Goal: Task Accomplishment & Management: Use online tool/utility

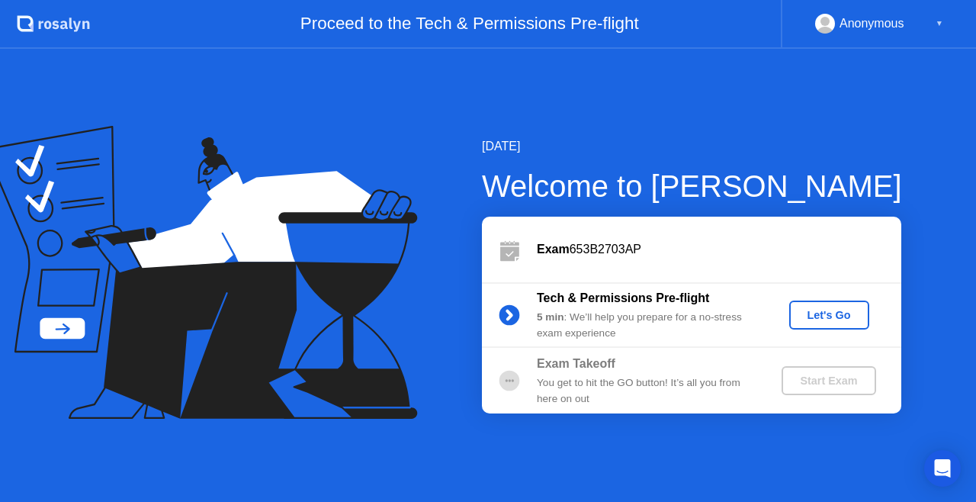
click at [830, 309] on div "Let's Go" at bounding box center [829, 315] width 68 height 12
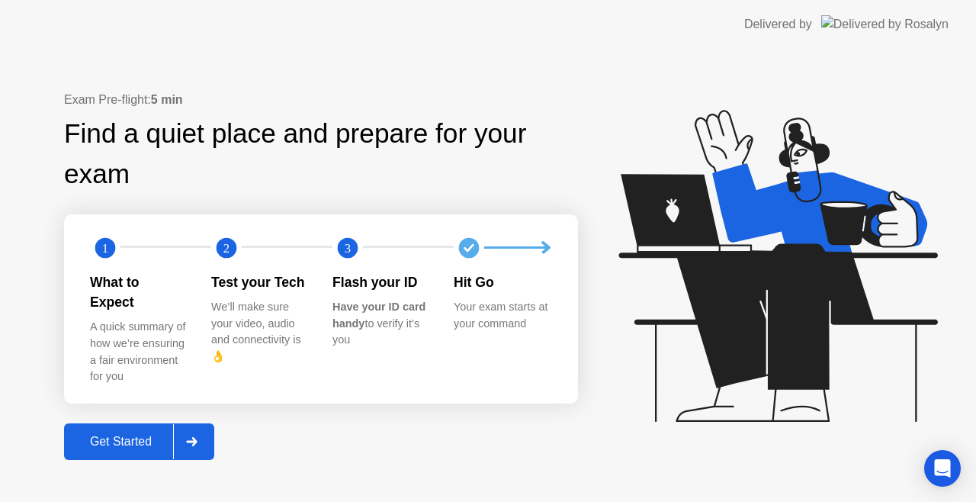
click at [133, 435] on div "Get Started" at bounding box center [121, 442] width 104 height 14
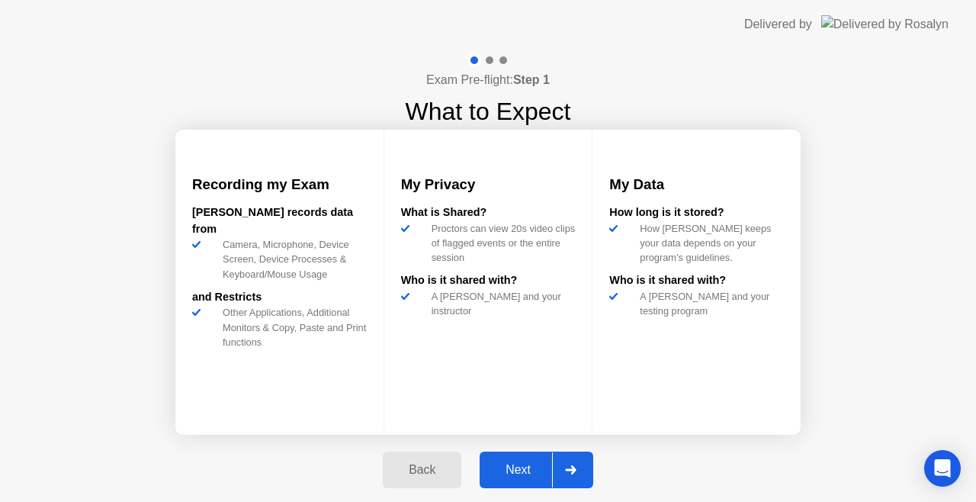
click at [515, 468] on div "Next" at bounding box center [518, 470] width 68 height 14
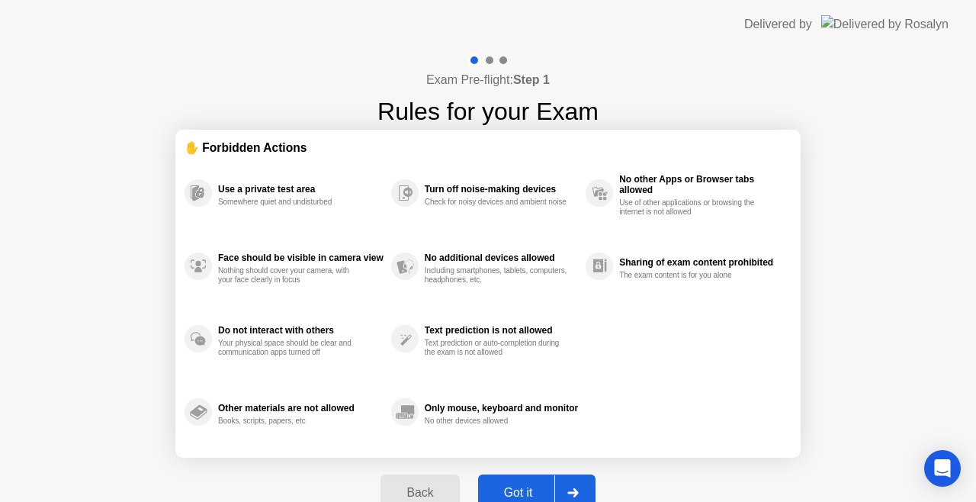
click at [515, 468] on div "Back Got it" at bounding box center [487, 492] width 233 height 70
click at [514, 481] on button "Got it" at bounding box center [536, 492] width 117 height 37
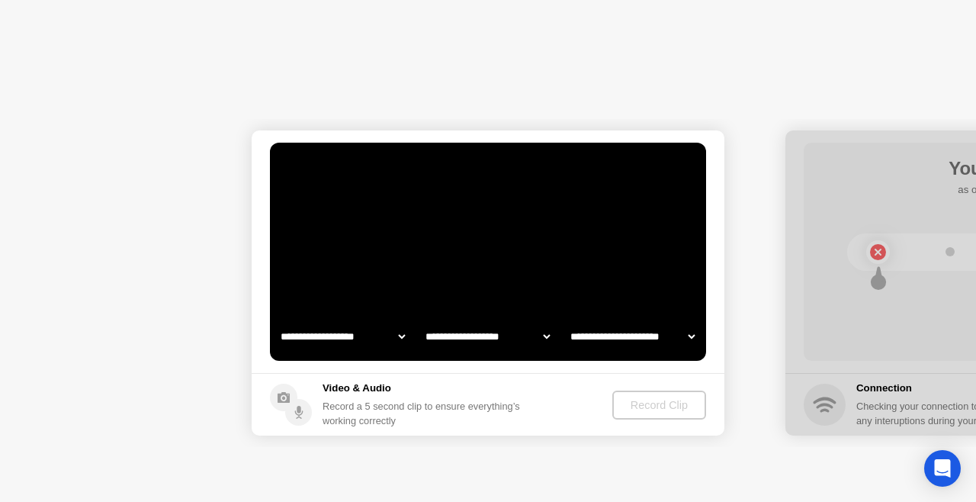
select select "**********"
select select "*******"
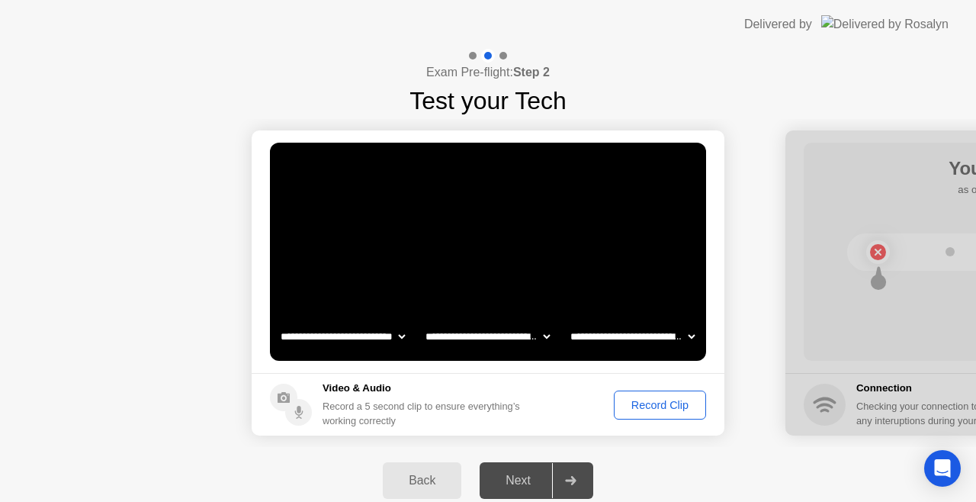
click at [648, 403] on div "Record Clip" at bounding box center [660, 405] width 82 height 12
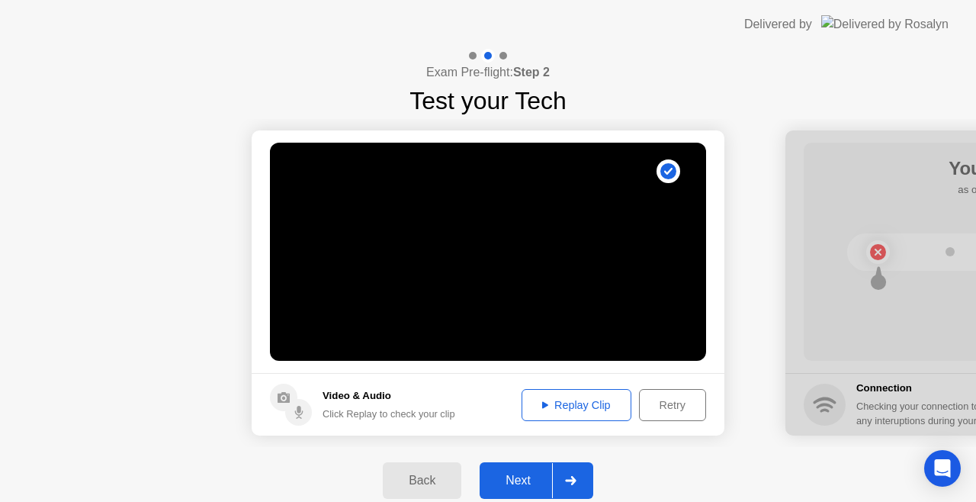
click at [567, 403] on div "Replay Clip" at bounding box center [576, 405] width 99 height 12
click at [551, 400] on div "Replay Clip" at bounding box center [576, 405] width 99 height 12
click at [529, 483] on div "Next" at bounding box center [518, 480] width 68 height 14
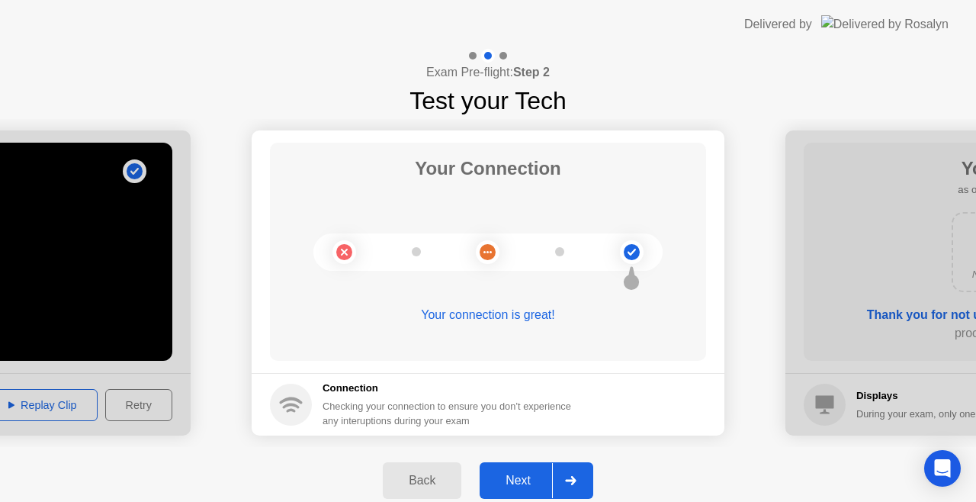
click at [518, 482] on div "Next" at bounding box center [518, 480] width 68 height 14
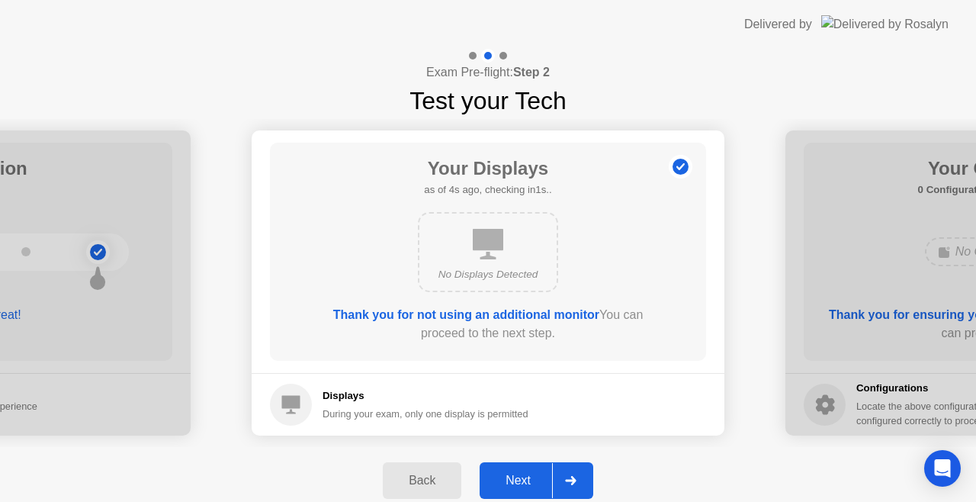
click at [298, 413] on circle at bounding box center [291, 405] width 42 height 42
click at [530, 479] on div "Next" at bounding box center [518, 480] width 68 height 14
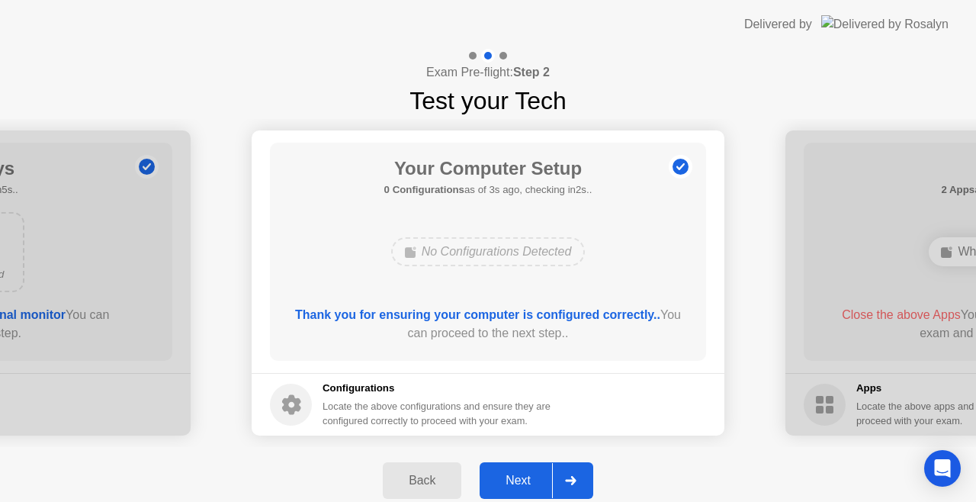
click at [514, 478] on div "Next" at bounding box center [518, 480] width 68 height 14
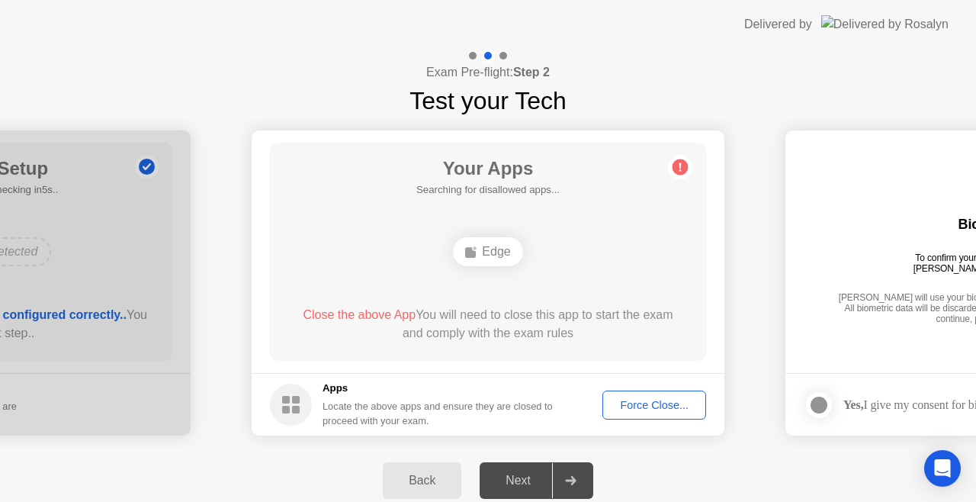
click at [634, 401] on div "Force Close..." at bounding box center [654, 405] width 93 height 12
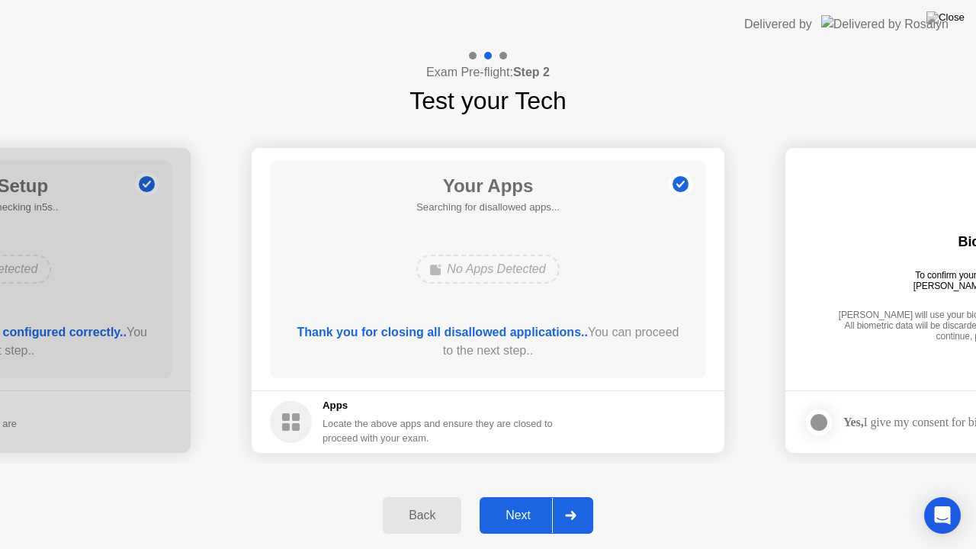
click at [518, 501] on div "Next" at bounding box center [518, 516] width 68 height 14
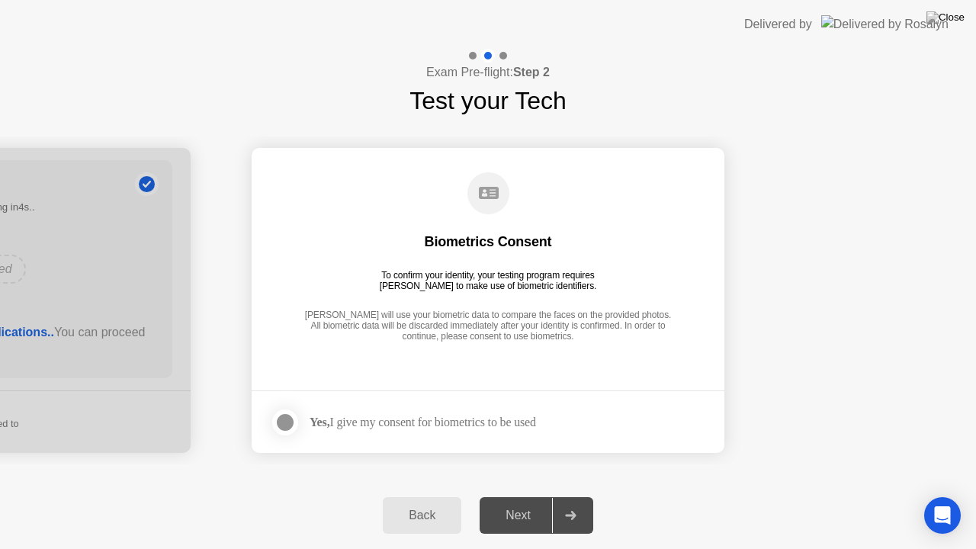
click at [291, 419] on div at bounding box center [285, 422] width 18 height 18
click at [515, 501] on div "Next" at bounding box center [518, 516] width 68 height 14
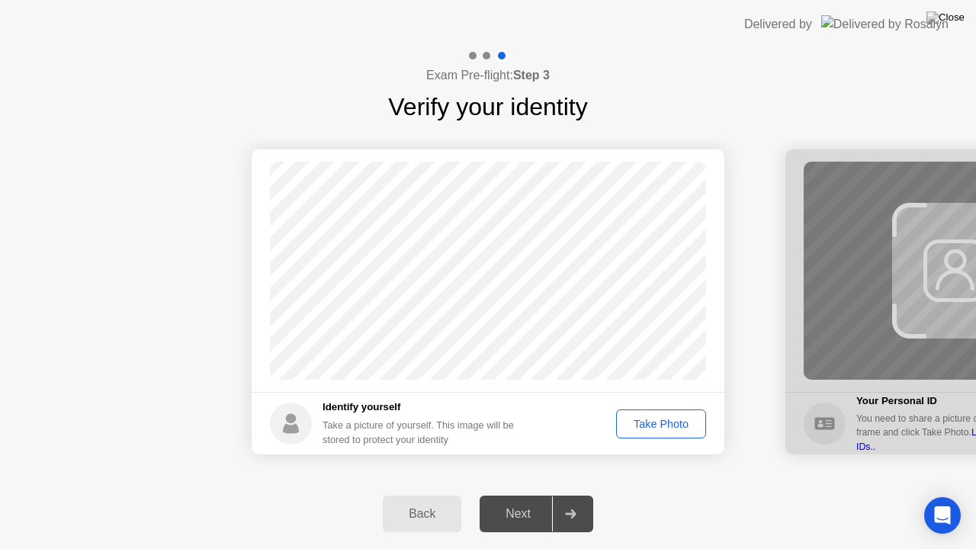
click at [656, 435] on button "Take Photo" at bounding box center [661, 423] width 90 height 29
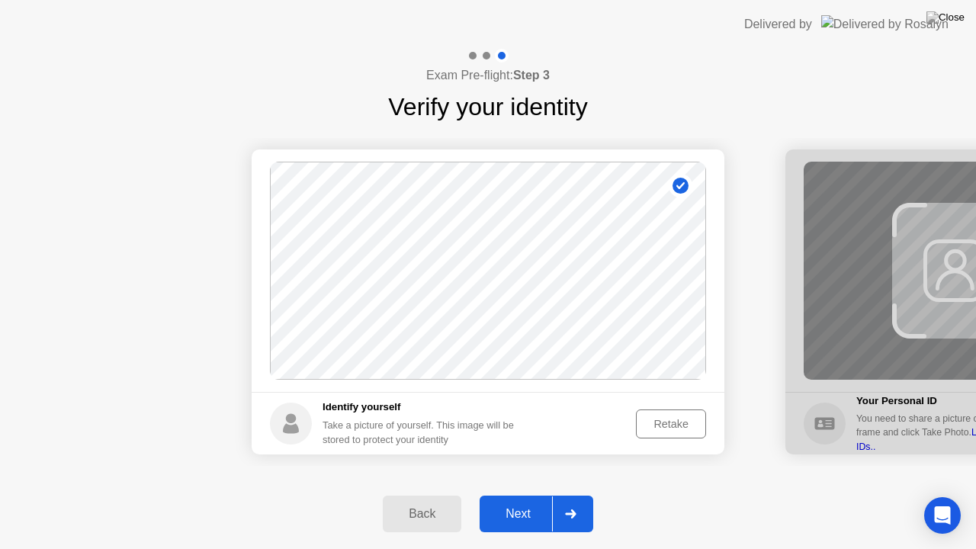
click at [524, 501] on div "Next" at bounding box center [518, 514] width 68 height 14
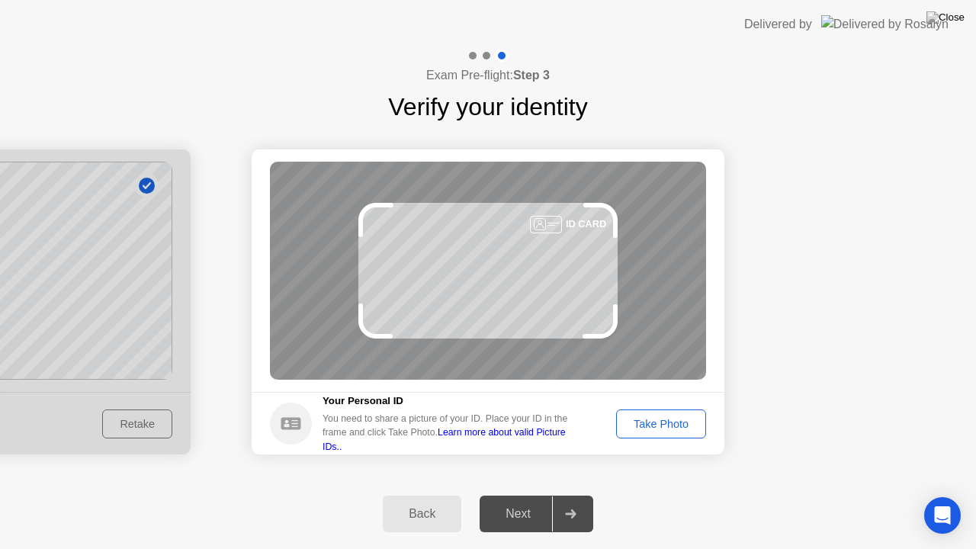
click at [683, 421] on div "Take Photo" at bounding box center [660, 424] width 79 height 12
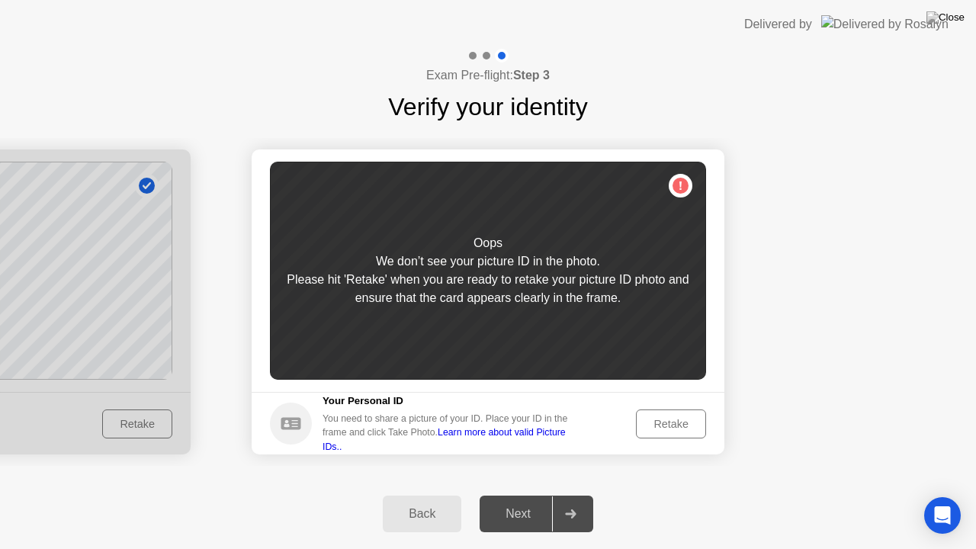
click at [494, 441] on link "Learn more about valid Picture IDs.." at bounding box center [444, 439] width 243 height 24
click at [290, 421] on icon at bounding box center [291, 423] width 20 height 12
click at [680, 187] on div "Oops We don’t see your picture ID in the photo. Please hit 'Retake' when you ar…" at bounding box center [488, 271] width 436 height 218
click at [672, 421] on div "Retake" at bounding box center [670, 424] width 59 height 12
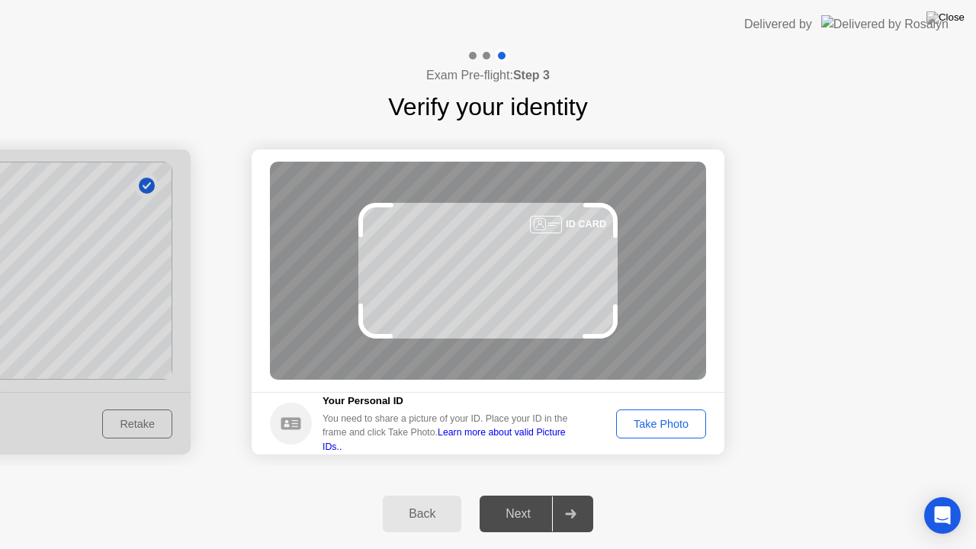
click at [672, 421] on div "Take Photo" at bounding box center [660, 424] width 79 height 12
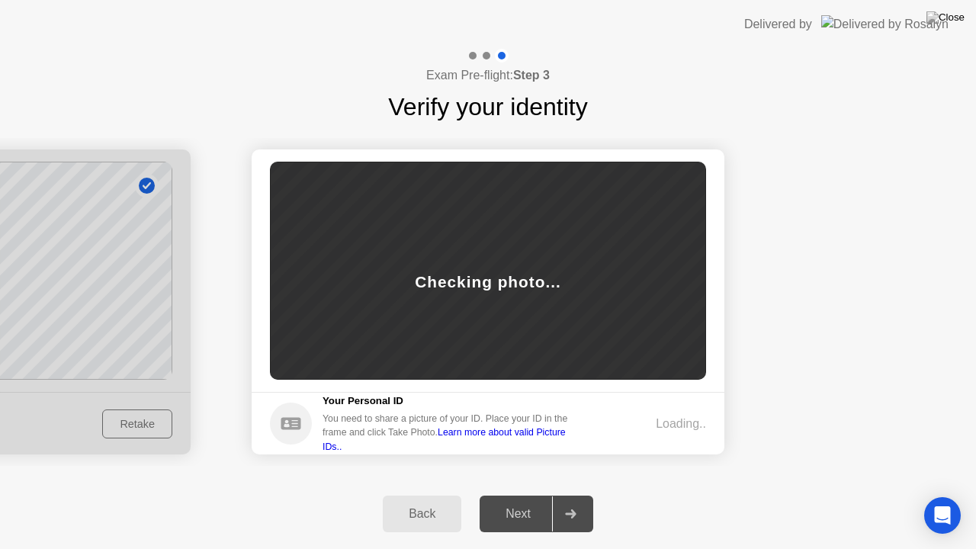
click at [672, 421] on div "Loading.." at bounding box center [681, 424] width 50 height 18
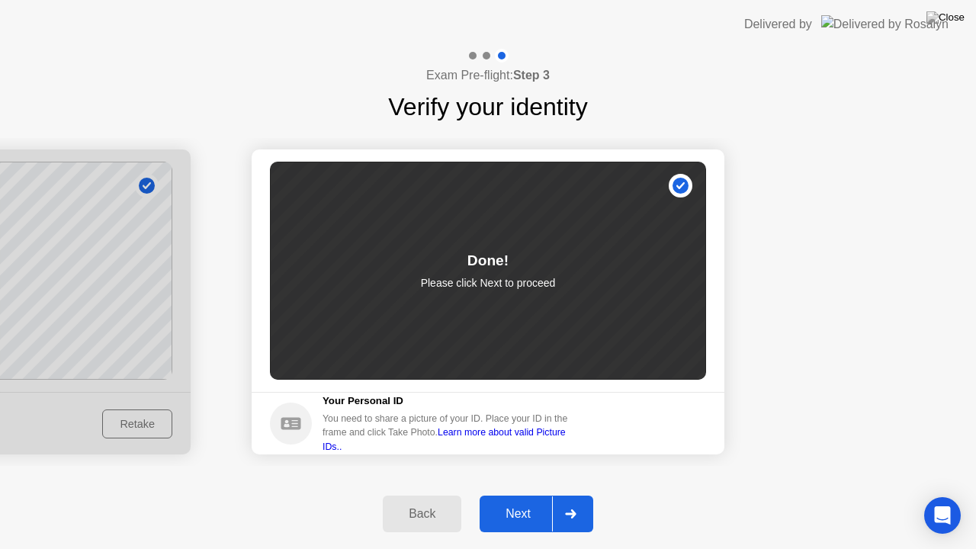
click at [509, 501] on button "Next" at bounding box center [537, 514] width 114 height 37
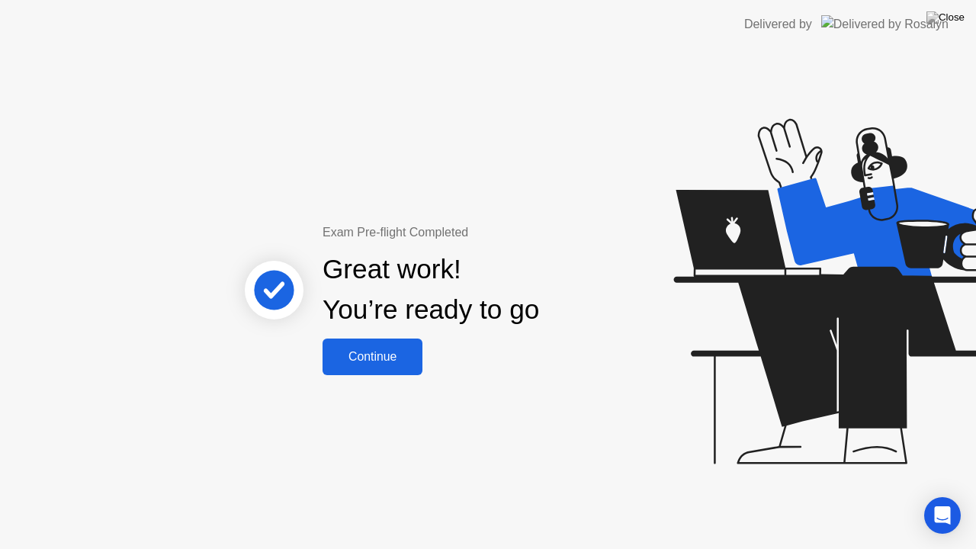
click at [386, 363] on div "Continue" at bounding box center [372, 357] width 91 height 14
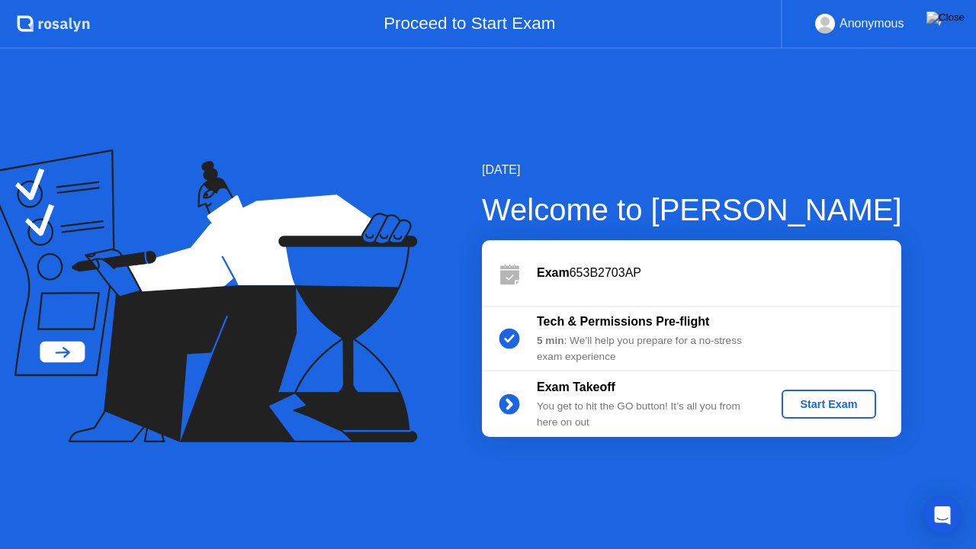
click at [844, 404] on div "Start Exam" at bounding box center [829, 404] width 82 height 12
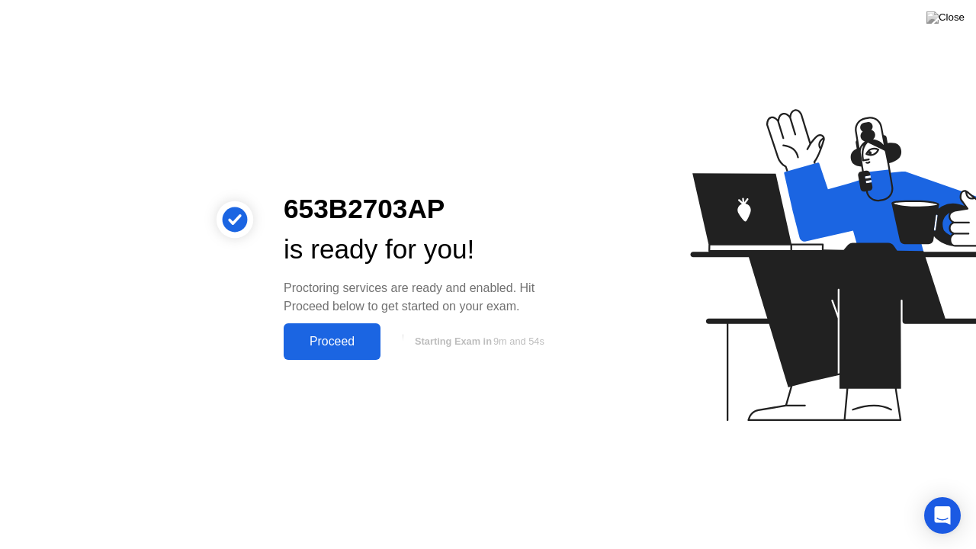
click at [327, 342] on div "Proceed" at bounding box center [332, 342] width 88 height 14
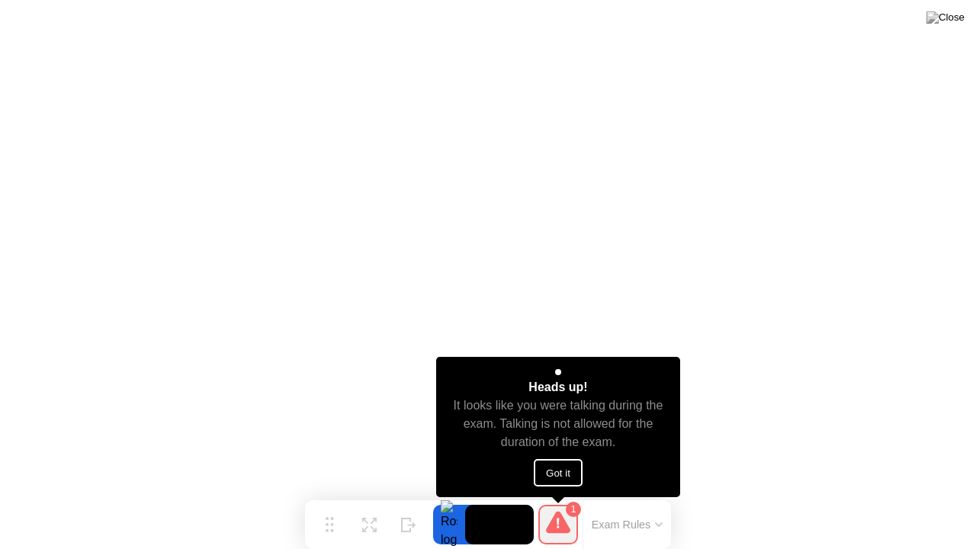
click at [567, 473] on button "Got it" at bounding box center [558, 472] width 49 height 27
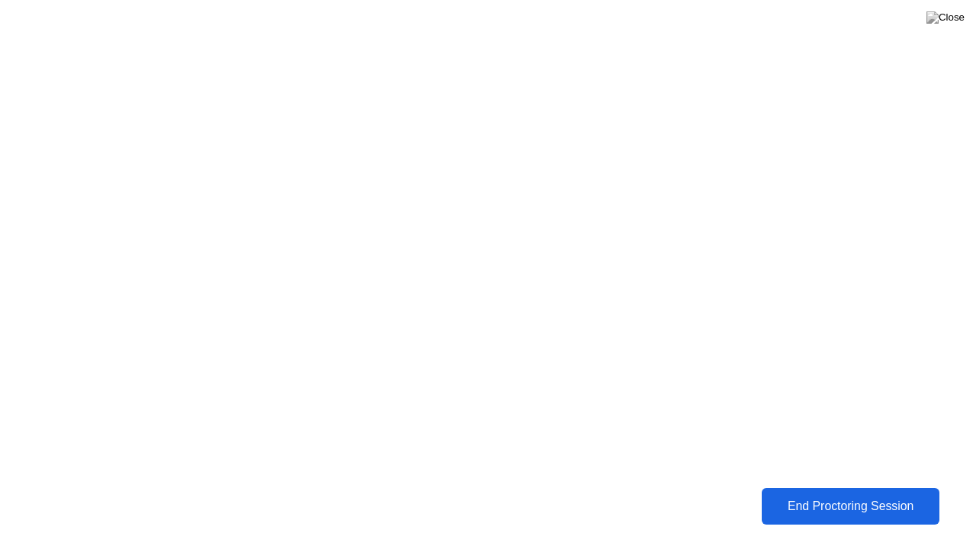
click at [830, 499] on div "End Proctoring Session" at bounding box center [850, 506] width 168 height 14
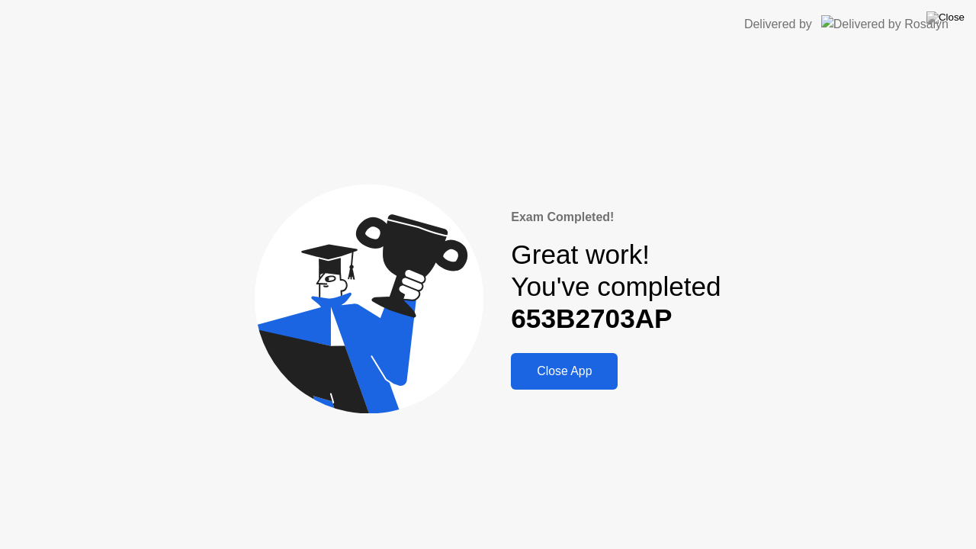
click at [582, 374] on div "Close App" at bounding box center [564, 371] width 98 height 14
